Goal: Communication & Community: Answer question/provide support

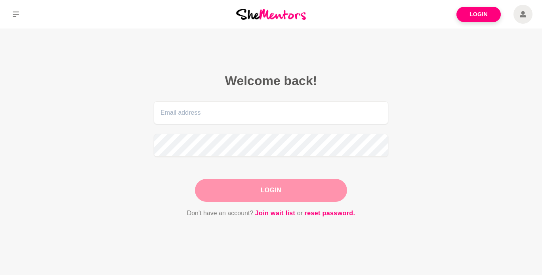
click at [303, 129] on form "Login Don't have an account? Join wait list or reset password." at bounding box center [271, 159] width 234 height 117
click at [302, 115] on input "email" at bounding box center [271, 112] width 234 height 23
type input "[PERSON_NAME][EMAIL_ADDRESS][DOMAIN_NAME]"
click at [297, 194] on button "Login" at bounding box center [271, 190] width 152 height 23
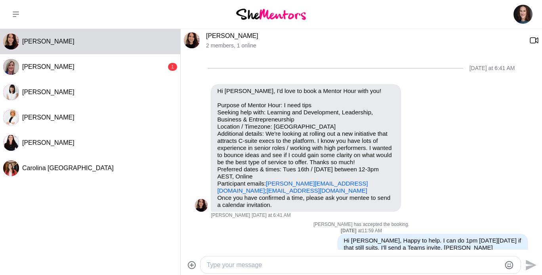
scroll to position [96, 0]
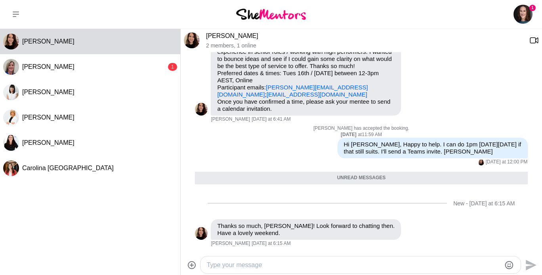
click at [221, 263] on textarea "Type your message" at bounding box center [354, 266] width 294 height 10
type textarea "[PERSON_NAME]. You too"
click at [526, 267] on icon "Send" at bounding box center [531, 265] width 11 height 11
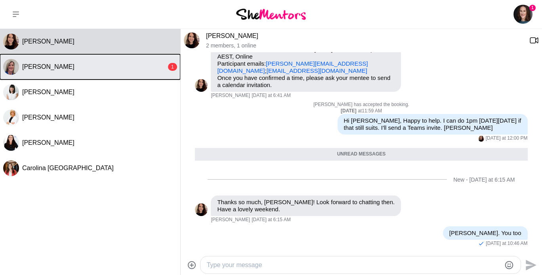
click at [146, 74] on button "[PERSON_NAME] 1" at bounding box center [90, 66] width 180 height 25
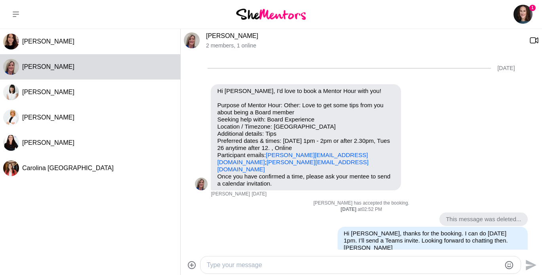
scroll to position [541, 0]
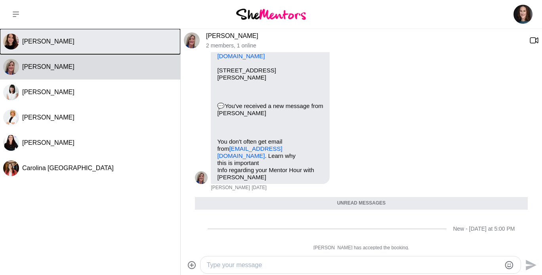
click at [77, 48] on button "[PERSON_NAME]" at bounding box center [90, 41] width 180 height 25
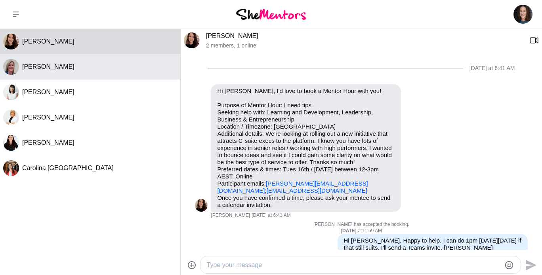
scroll to position [101, 0]
